Goal: Information Seeking & Learning: Learn about a topic

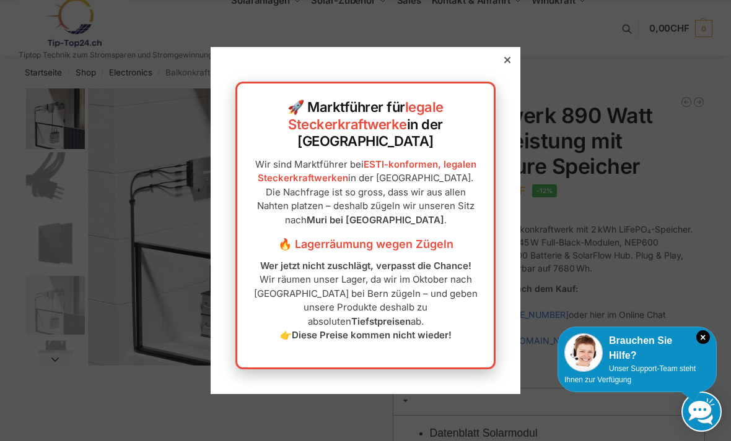
click at [506, 63] on icon at bounding box center [507, 60] width 6 height 6
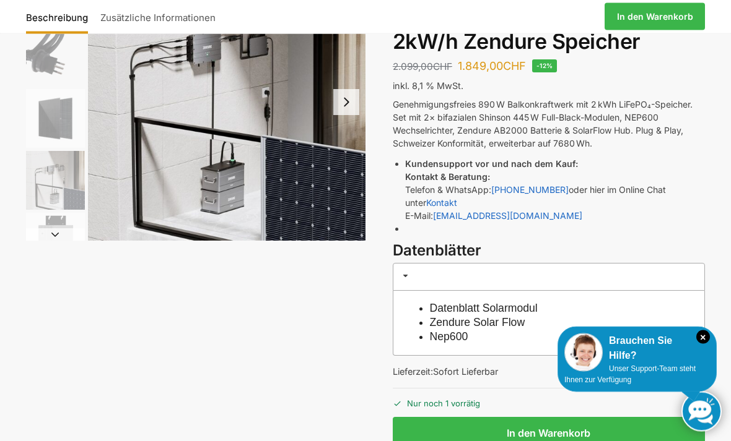
scroll to position [125, 0]
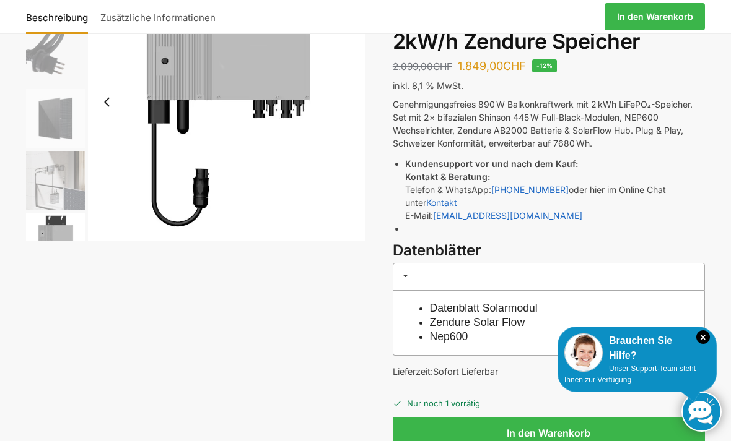
click at [53, 441] on div "Beschreibung Zusätzliche Informationen 2.099,00 CHF Ursprünglicher Preis war: 2…" at bounding box center [365, 240] width 731 height 555
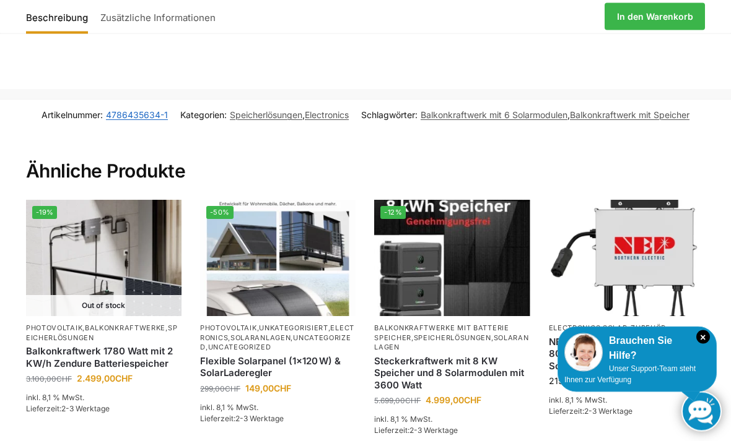
scroll to position [2102, 0]
click at [483, 274] on img at bounding box center [451, 258] width 155 height 116
